Goal: Ask a question: Seek information or help from site administrators or community

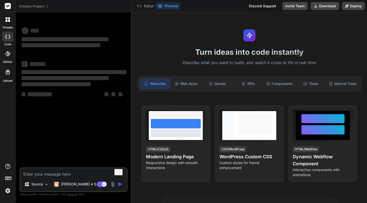
click at [10, 5] on rect at bounding box center [8, 6] width 6 height 6
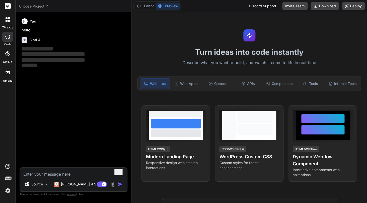
click at [10, 16] on div at bounding box center [8, 19] width 11 height 11
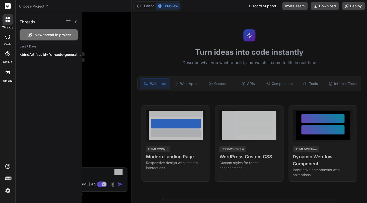
type textarea "x"
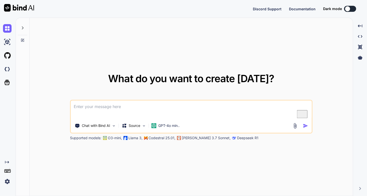
type textarea "x"
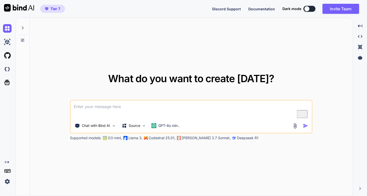
type textarea "B"
type textarea "x"
type textarea "Bi"
type textarea "x"
type textarea "Bin"
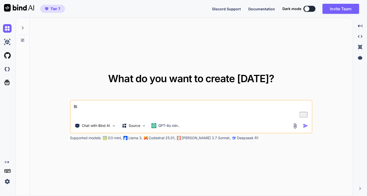
type textarea "x"
type textarea "Bind"
type textarea "x"
type textarea "Bind"
type textarea "x"
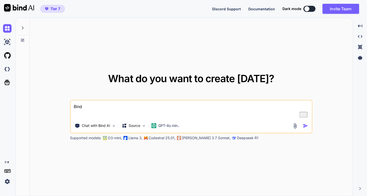
type textarea "Bind A"
type textarea "x"
type textarea "Bind AI"
type textarea "x"
type textarea "Bind AI"
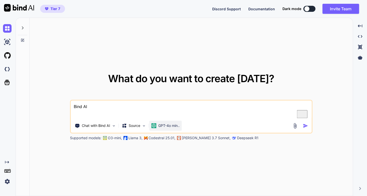
click at [163, 123] on p "GPT-4o min.." at bounding box center [168, 125] width 21 height 5
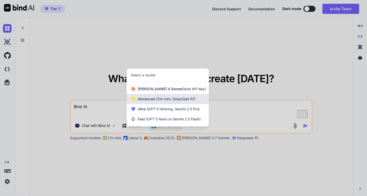
click at [175, 100] on span "(O4-mini, DeepSeek R1)" at bounding box center [175, 99] width 40 height 4
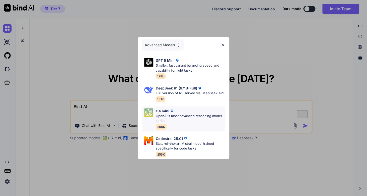
click at [195, 117] on p "OpenAI's most advanced reasoning model series" at bounding box center [191, 118] width 70 height 10
type textarea "x"
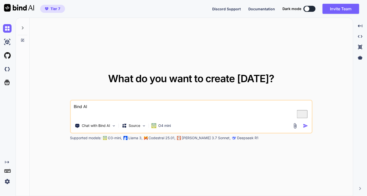
click at [170, 109] on textarea "Bind AI" at bounding box center [191, 109] width 241 height 19
type textarea "h"
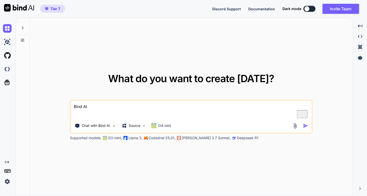
type textarea "x"
type textarea "ho"
type textarea "x"
type textarea "how"
type textarea "x"
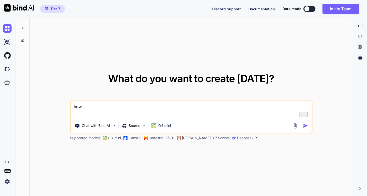
type textarea "how"
type textarea "x"
type textarea "how t"
type textarea "x"
type textarea "how to"
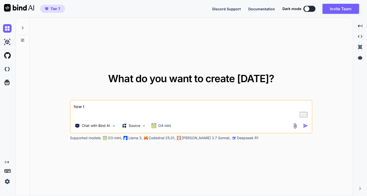
type textarea "x"
click at [113, 110] on textarea "how to" at bounding box center [191, 109] width 241 height 19
type textarea "how to"
type textarea "x"
type textarea "how to c"
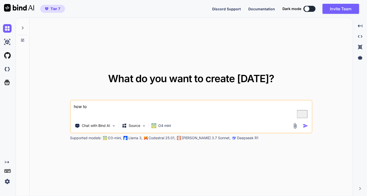
type textarea "x"
type textarea "how to cr"
type textarea "x"
type textarea "how to cre"
type textarea "x"
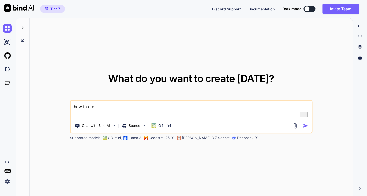
type textarea "how to crea"
type textarea "x"
type textarea "how to creat"
type textarea "x"
type textarea "how to create"
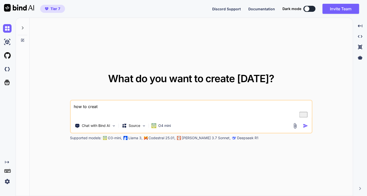
type textarea "x"
type textarea "how to create"
type textarea "x"
type textarea "how to create a"
type textarea "x"
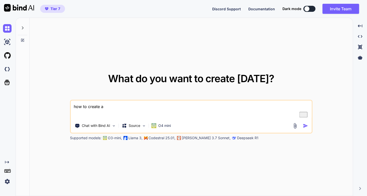
type textarea "how to create a"
type textarea "x"
type textarea "how to create a d"
type textarea "x"
type textarea "how to create a de"
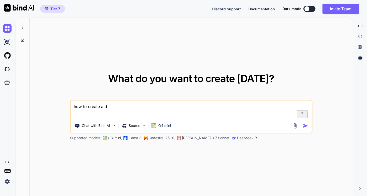
type textarea "x"
type textarea "how to create a dev"
type textarea "x"
type textarea "how to create a deve"
type textarea "x"
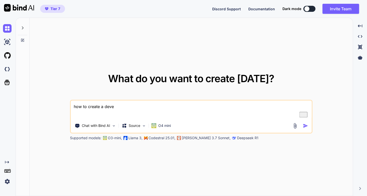
type textarea "how to create a devel"
type textarea "x"
type textarea "how to create a develo"
type textarea "x"
type textarea "how to create a develop"
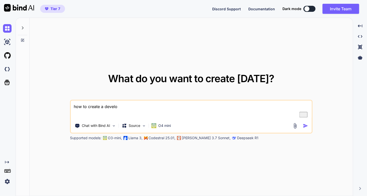
type textarea "x"
type textarea "how to create a developm"
type textarea "x"
type textarea "how to create a developme"
type textarea "x"
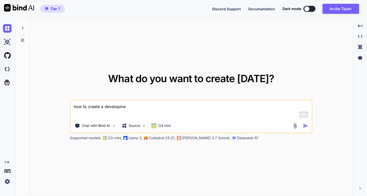
type textarea "how to create a developmen"
type textarea "x"
type textarea "how to create a development"
type textarea "x"
type textarea "how to create a development"
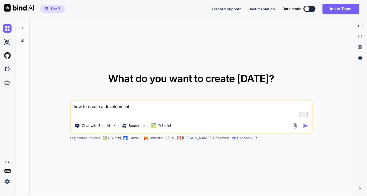
type textarea "x"
type textarea "how to create a development a"
type textarea "x"
type textarea "how to create a development an"
type textarea "x"
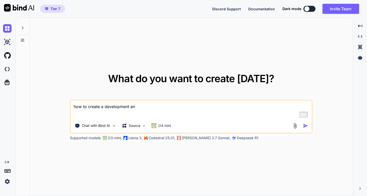
type textarea "how to create a development anv"
type textarea "x"
type textarea "how to create a development anvi"
type textarea "x"
type textarea "how to create a development anvir"
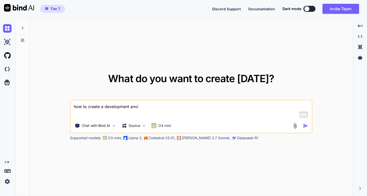
type textarea "x"
type textarea "how to create a development anviro"
type textarea "x"
type textarea "how to create a development anviron"
type textarea "x"
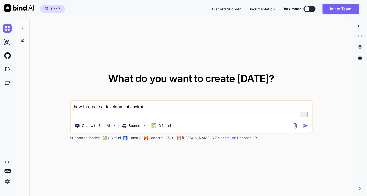
type textarea "how to create a development anvironm"
type textarea "x"
type textarea "how to create a development anvironme"
type textarea "x"
type textarea "how to create a development anvironmen"
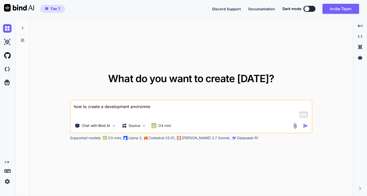
type textarea "x"
type textarea "how to create a development anvironment"
type textarea "x"
type textarea "how to create a development anvironment"
type textarea "x"
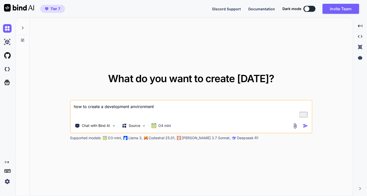
type textarea "how to create a development anvironment i"
type textarea "x"
type textarea "how to create a development anvironment in"
type textarea "x"
type textarea "how to create a development anvironment in"
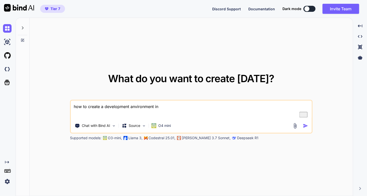
type textarea "x"
type textarea "how to create a development anvironment in m"
type textarea "x"
type textarea "how to create a development anvironment in [GEOGRAPHIC_DATA]"
type textarea "x"
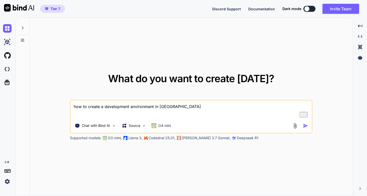
type textarea "how to create a development anvironment in [GEOGRAPHIC_DATA]"
type textarea "x"
type textarea "how to create a development anvironment in [GEOGRAPHIC_DATA]"
type textarea "x"
type textarea "how to create a development anvironment in mac O"
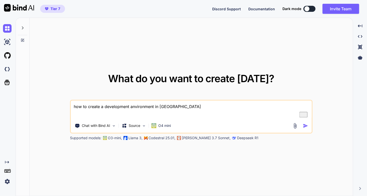
type textarea "x"
type textarea "how to create a development anvironment in mac OS"
type textarea "x"
type textarea "how to create a development anvironment in mac OS"
type textarea "x"
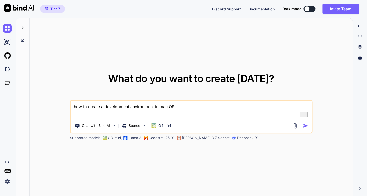
type textarea "how to create a development anvironment in mac OS f"
type textarea "x"
type textarea "how to create a development anvironment in mac OS fo"
type textarea "x"
type textarea "how to create a development anvironment in mac OS for"
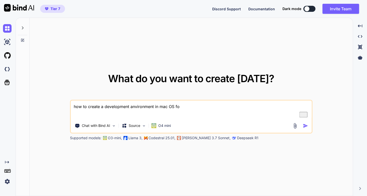
type textarea "x"
type textarea "how to create a development anvironment in mac OS for"
type textarea "x"
type textarea "how to create a development anvironment in mac OS for n"
type textarea "x"
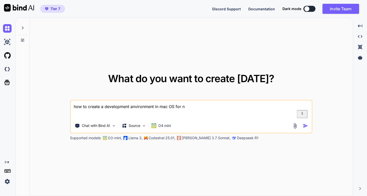
type textarea "how to create a development anvironment in mac OS for no"
type textarea "x"
type textarea "how to create a development anvironment in mac OS for nod"
type textarea "x"
type textarea "how to create a development anvironment in mac OS for node"
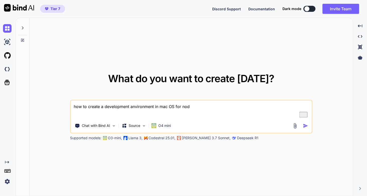
type textarea "x"
type textarea "how to create a development anvironment in mac OS for nodeJ"
type textarea "x"
type textarea "how to create a development anvironment in mac OS for nodeJs"
type textarea "x"
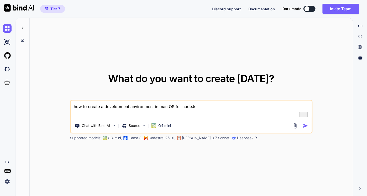
type textarea "how to create a development anvironment in mac OS for nodeJs"
type textarea "x"
type textarea "how to create a development anvironment in mac OS for nodeJs w"
type textarea "x"
type textarea "how to create a development anvironment in mac OS for nodeJs wi"
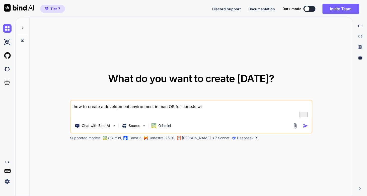
type textarea "x"
type textarea "how to create a development anvironment in mac OS for nodeJs wit"
type textarea "x"
type textarea "how to create a development anvironment in mac OS for nodeJs with"
type textarea "x"
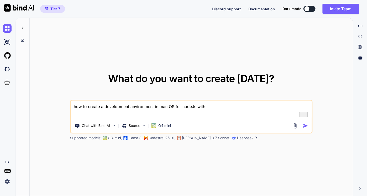
type textarea "how to create a development anvironment in mac OS for nodeJs with"
type textarea "x"
type textarea "how to create a development anvironment in mac OS for nodeJs with t"
type textarea "x"
type textarea "how to create a development anvironment in mac OS for nodeJs with th"
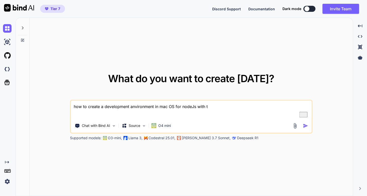
type textarea "x"
type textarea "how to create a development anvironment in mac OS for nodeJs with the"
type textarea "x"
type textarea "how to create a development anvironment in mac OS for nodeJs with the"
type textarea "x"
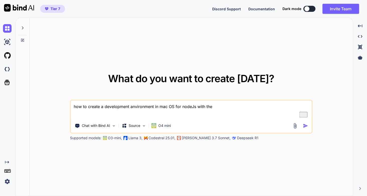
type textarea "how to create a development anvironment in mac OS for nodeJs with the o"
type textarea "x"
type textarea "how to create a development anvironment in mac OS for nodeJs with the op"
type textarea "x"
type textarea "how to create a development anvironment in mac OS for nodeJs with the opt"
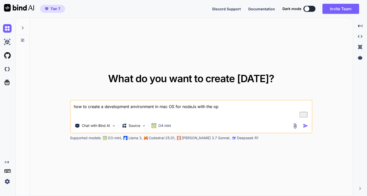
type textarea "x"
type textarea "how to create a development anvironment in mac OS for nodeJs with the opti"
type textarea "x"
type textarea "how to create a development anvironment in mac OS for nodeJs with the optio"
type textarea "x"
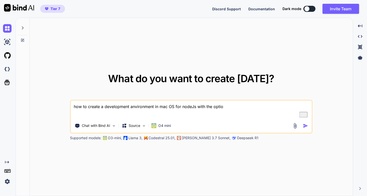
type textarea "how to create a development anvironment in mac OS for nodeJs with the option"
type textarea "x"
type textarea "how to create a development anvironment in mac OS for nodeJs with the option"
type textarea "x"
type textarea "how to create a development anvironment in mac OS for nodeJs with the option t"
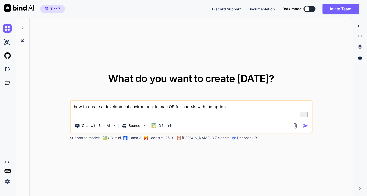
type textarea "x"
type textarea "how to create a development anvironment in mac OS for nodeJs with the option to"
type textarea "x"
type textarea "how to create a development anvironment in mac OS for nodeJs with the option to"
type textarea "x"
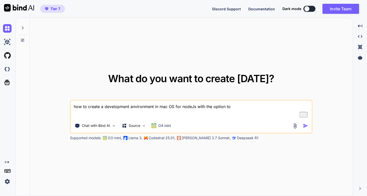
type textarea "how to create a development anvironment in mac OS for nodeJs with the option to…"
type textarea "x"
type textarea "how to create a development anvironment in mac OS for nodeJs with the option to…"
type textarea "x"
type textarea "how to create a development anvironment in mac OS for nodeJs with the option to…"
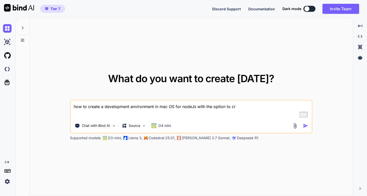
type textarea "x"
type textarea "how to create a development anvironment in mac OS for nodeJs with the option to…"
type textarea "x"
type textarea "how to create a development anvironment in mac OS for nodeJs with the option to…"
type textarea "x"
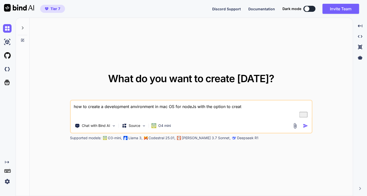
type textarea "how to create a development anvironment in mac OS for nodeJs with the option to…"
type textarea "x"
type textarea "how to create a development anvironment in mac OS for nodeJs with the option to…"
type textarea "x"
type textarea "how to create a development anvironment in mac OS for nodeJs with the option to…"
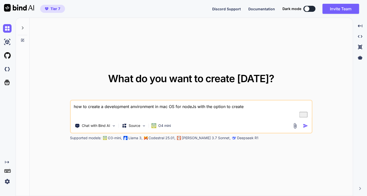
type textarea "x"
type textarea "how to create a development anvironment in mac OS for nodeJs with the option to…"
type textarea "x"
type textarea "how to create a development anvironment in mac OS for nodeJs with the option to…"
type textarea "x"
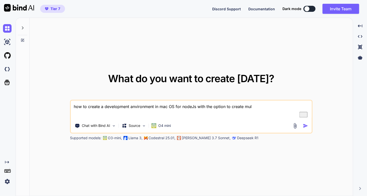
type textarea "how to create a development anvironment in mac OS for nodeJs with the option to…"
type textarea "x"
type textarea "how to create a development anvironment in mac OS for nodeJs with the option to…"
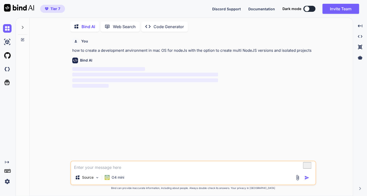
scroll to position [1, 0]
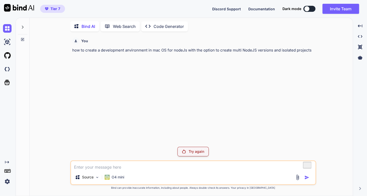
click at [205, 152] on div "Try again" at bounding box center [192, 152] width 31 height 10
click at [196, 155] on div "Try again" at bounding box center [192, 152] width 31 height 10
click at [107, 177] on img at bounding box center [107, 176] width 5 height 5
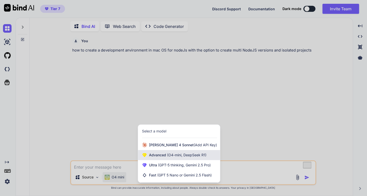
click at [158, 154] on span "Advanced (O4-mini, DeepSeek R1)" at bounding box center [177, 154] width 57 height 5
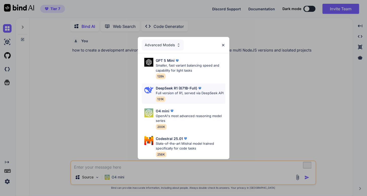
click at [186, 92] on p "Full version of R1, served via DeepSeek API" at bounding box center [190, 93] width 68 height 5
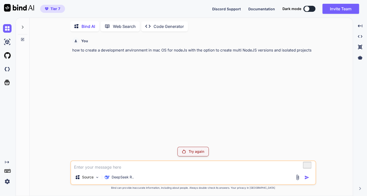
click at [188, 150] on div "Try again" at bounding box center [192, 152] width 31 height 10
click at [197, 48] on p "how to create a development anvironment in mac OS for nodeJs with the option to…" at bounding box center [193, 50] width 243 height 6
click at [165, 166] on textarea "To enrich screen reader interactions, please activate Accessibility in Grammarl…" at bounding box center [193, 165] width 244 height 9
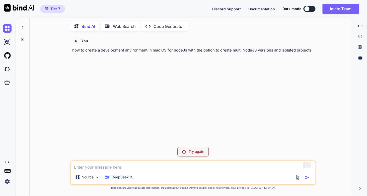
paste textarea "how to create a development anvironment in mac OS for nodeJs with the option to…"
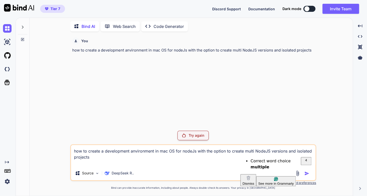
click at [249, 152] on textarea "how to create a development anvironment in mac OS for nodeJs with the option to…" at bounding box center [193, 155] width 244 height 21
click at [250, 164] on strong "multiple" at bounding box center [259, 166] width 19 height 5
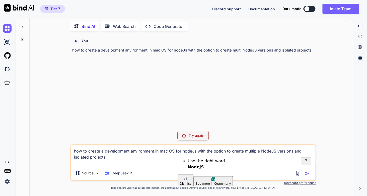
click at [139, 153] on textarea "how to create a development anvironment in mac OS for nodeJs with the option to…" at bounding box center [193, 155] width 244 height 21
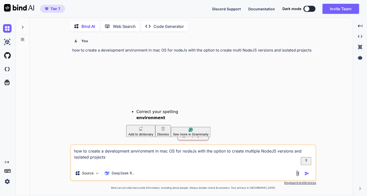
click at [147, 118] on strong "environment" at bounding box center [150, 117] width 29 height 5
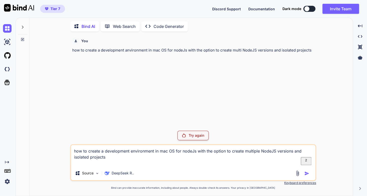
click at [78, 151] on textarea "how to create a development environment in mac OS for nodeJs with the option to…" at bounding box center [193, 155] width 244 height 21
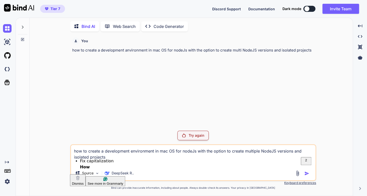
click at [87, 164] on div "How" at bounding box center [102, 167] width 45 height 6
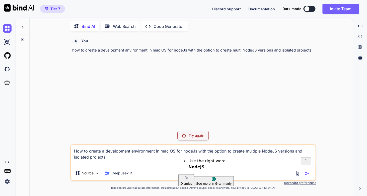
click at [187, 152] on textarea "How to create a development environment in mac OS for nodeJs with the option to…" at bounding box center [193, 155] width 244 height 21
click at [194, 165] on strong "NodeJS" at bounding box center [196, 166] width 16 height 5
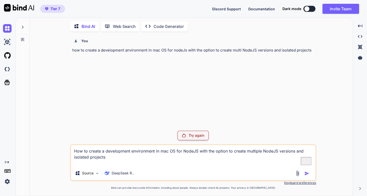
click at [223, 151] on textarea "How to create a development environment in mac OS for NodeJS with the option to…" at bounding box center [193, 155] width 244 height 21
click at [225, 153] on textarea "How to create a development environment in mac OS for NodeJS with the posibilit…" at bounding box center [193, 155] width 244 height 21
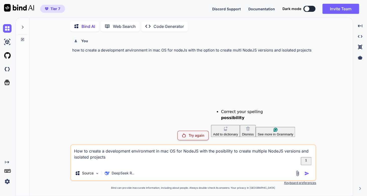
click at [229, 118] on strong "possibility" at bounding box center [232, 117] width 23 height 5
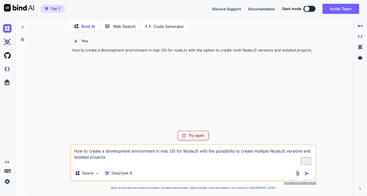
click at [270, 161] on textarea "How to create a development environment in mac OS for NodeJS with the possibili…" at bounding box center [193, 155] width 244 height 21
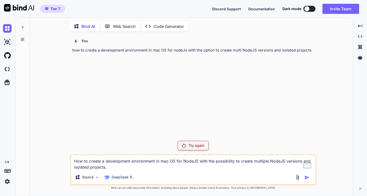
click at [190, 146] on p "Try again" at bounding box center [197, 145] width 16 height 5
click at [5, 181] on img at bounding box center [7, 181] width 9 height 9
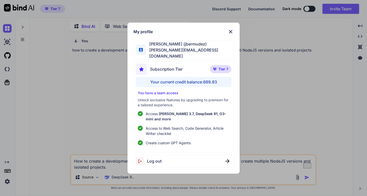
click at [5, 181] on div "My profile [PERSON_NAME] (jbermudez) [PERSON_NAME][EMAIL_ADDRESS][DOMAIN_NAME] …" at bounding box center [183, 98] width 367 height 196
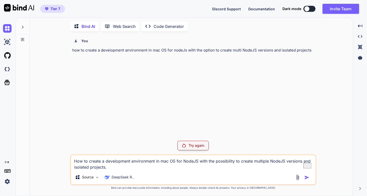
click at [5, 181] on img at bounding box center [7, 181] width 9 height 9
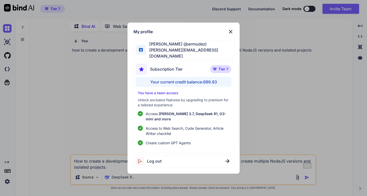
click at [5, 181] on div "My profile [PERSON_NAME] (jbermudez) [PERSON_NAME][EMAIL_ADDRESS][DOMAIN_NAME] …" at bounding box center [183, 98] width 367 height 196
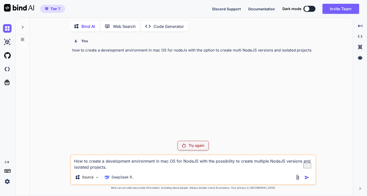
click at [5, 181] on img at bounding box center [7, 181] width 9 height 9
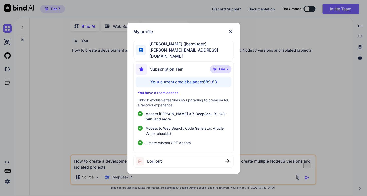
click at [44, 63] on div "My profile [PERSON_NAME] (jbermudez) [PERSON_NAME][EMAIL_ADDRESS][DOMAIN_NAME] …" at bounding box center [183, 98] width 367 height 196
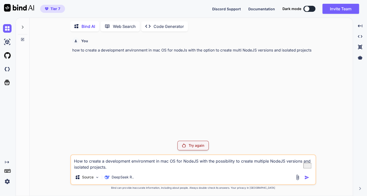
click at [116, 26] on p "Web Search" at bounding box center [124, 26] width 23 height 6
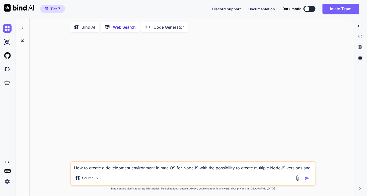
scroll to position [1, 0]
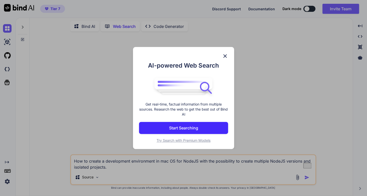
click at [181, 127] on p "Start Searching" at bounding box center [183, 128] width 29 height 6
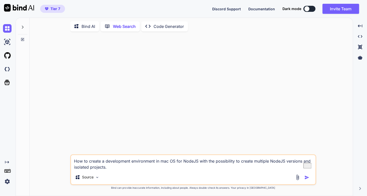
click at [306, 178] on img "button" at bounding box center [306, 177] width 5 height 5
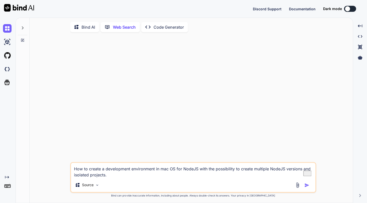
scroll to position [1, 0]
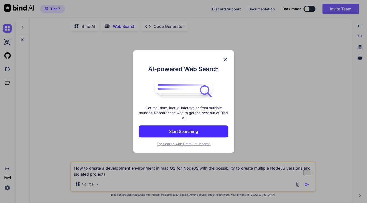
type textarea "x"
click at [195, 131] on p "Start Searching" at bounding box center [183, 131] width 29 height 6
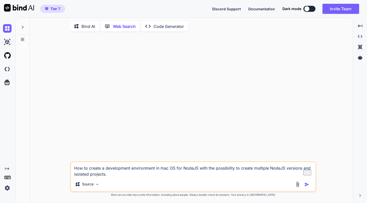
click at [165, 172] on textarea "How to create a development environment in mac OS for NodeJS with the possibili…" at bounding box center [193, 169] width 244 height 15
click at [183, 172] on textarea "How to create a development environment in mac OS for NodeJS with the possibili…" at bounding box center [193, 169] width 244 height 15
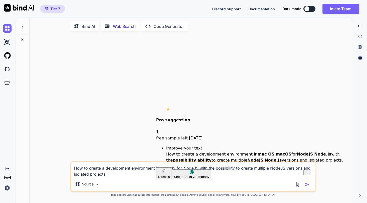
click at [167, 168] on textarea "How to create a development environment in mac OS for NodeJS with the possibili…" at bounding box center [193, 169] width 244 height 15
click at [276, 152] on strong "macOS" at bounding box center [284, 154] width 16 height 5
type textarea "How to create a development environment in macOS for Node.js with the ability t…"
type textarea "x"
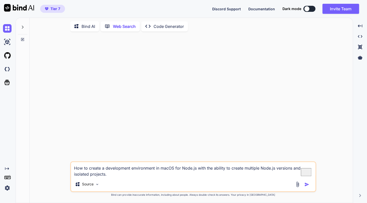
type textarea "How to create a development environment in macOS for Node.js with the ability t…"
click at [306, 184] on img "button" at bounding box center [306, 184] width 5 height 5
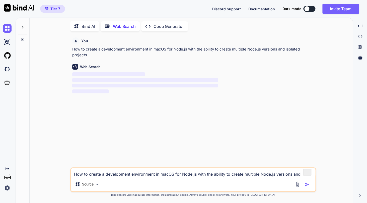
type textarea "x"
click at [93, 27] on p "Bind AI" at bounding box center [89, 26] width 14 height 6
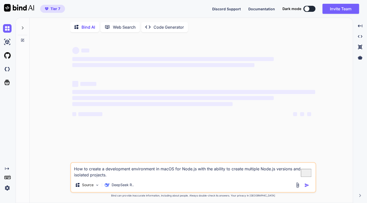
click at [161, 177] on textarea "How to create a development environment in macOS for Node.js with the ability t…" at bounding box center [193, 170] width 244 height 15
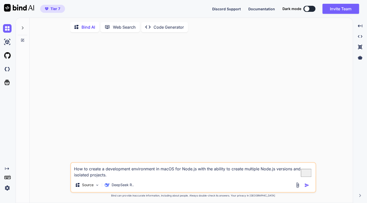
click at [308, 185] on img "button" at bounding box center [306, 184] width 5 height 5
type textarea "x"
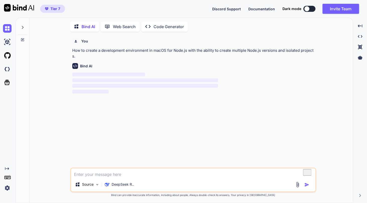
scroll to position [1, 0]
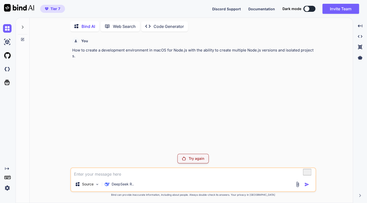
click at [156, 23] on p "Code Generator" at bounding box center [169, 26] width 30 height 6
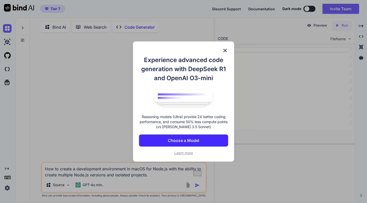
click at [185, 141] on p "Choose a Model" at bounding box center [183, 140] width 31 height 6
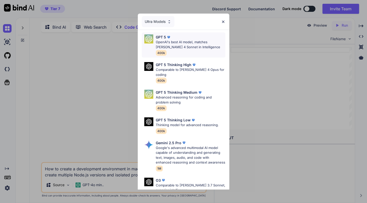
click at [173, 47] on p "OpenAI's best AI model, matches [PERSON_NAME] 4 Sonnet in Intelligence" at bounding box center [191, 45] width 70 height 10
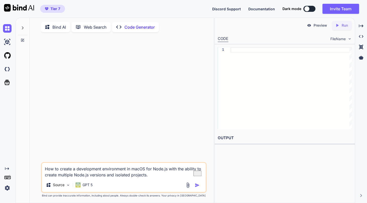
click at [62, 27] on p "Bind AI" at bounding box center [59, 27] width 14 height 6
click at [197, 185] on img "button" at bounding box center [197, 184] width 5 height 5
type textarea "x"
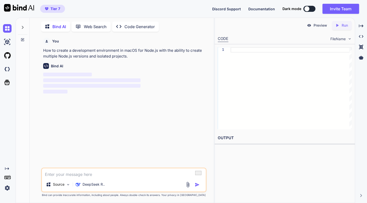
scroll to position [1, 0]
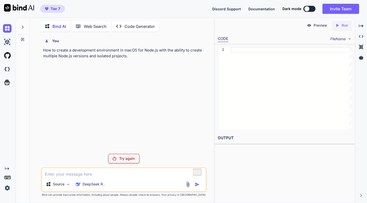
click at [126, 157] on p "Try again" at bounding box center [127, 158] width 16 height 5
click at [110, 178] on div "Source DeepSeek R.." at bounding box center [123, 179] width 165 height 25
click at [98, 178] on div "Source DeepSeek R.." at bounding box center [123, 179] width 165 height 25
click at [89, 176] on textarea "To enrich screen reader interactions, please activate Accessibility in Grammarl…" at bounding box center [124, 172] width 164 height 9
type textarea "x"
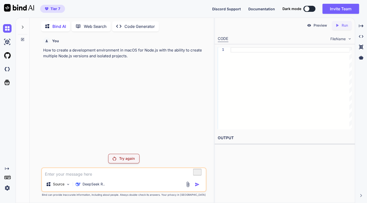
type textarea "i"
type textarea "x"
type textarea "is"
type textarea "x"
type textarea "is"
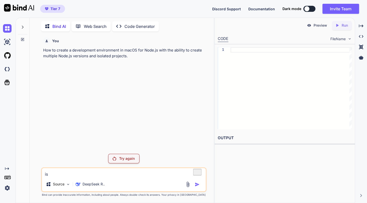
type textarea "x"
type textarea "is B"
type textarea "x"
type textarea "is Bi"
type textarea "x"
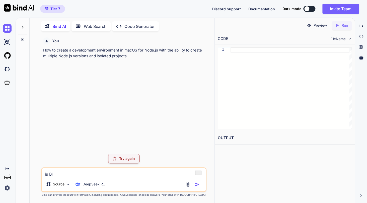
type textarea "is Bin"
type textarea "x"
type textarea "is Bind"
type textarea "x"
type textarea "is Bind"
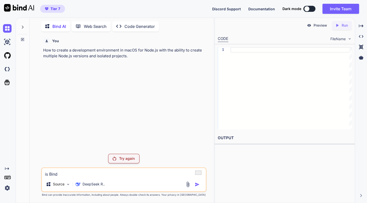
type textarea "x"
type textarea "is Bind A"
type textarea "x"
type textarea "is Bind AI"
type textarea "x"
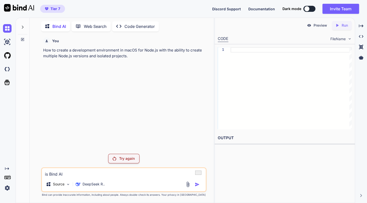
type textarea "is Bind AI"
type textarea "x"
type textarea "is Bind AI a"
type textarea "x"
type textarea "is Bind AI ac"
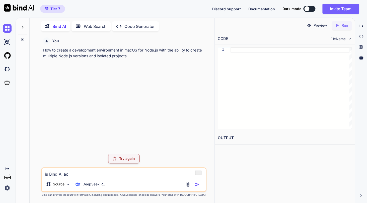
type textarea "x"
type textarea "is Bind AI act"
type textarea "x"
type textarea "is Bind AI acti"
type textarea "x"
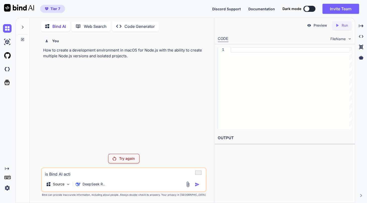
type textarea "is Bind AI activ"
type textarea "x"
type textarea "is Bind AI active"
type textarea "x"
type textarea "is Bind AI active?"
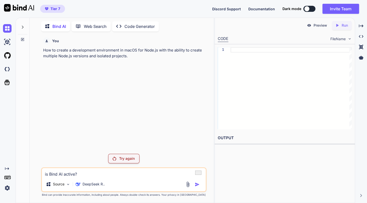
type textarea "x"
type textarea "is Bind AI active?"
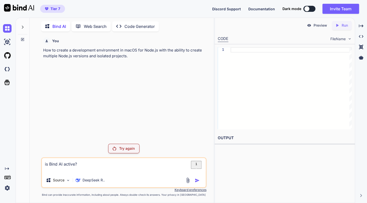
type textarea "x"
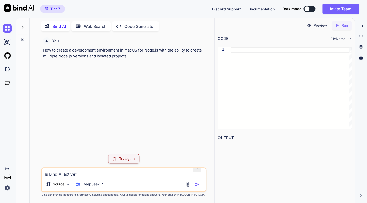
type textarea "is Bind AI active?"
click at [87, 54] on p "How to create a development environment in macOS for Node.js with the ability t…" at bounding box center [124, 52] width 162 height 11
